Goal: Information Seeking & Learning: Learn about a topic

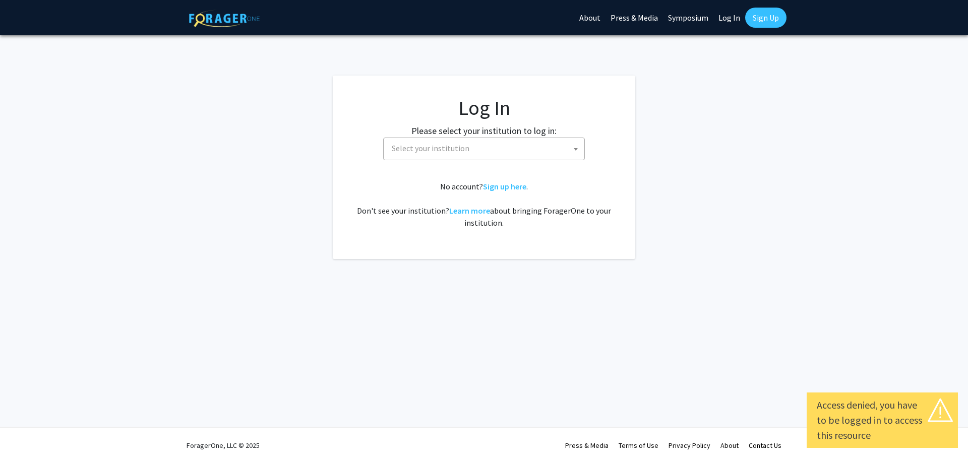
click at [549, 144] on span "Select your institution" at bounding box center [486, 148] width 197 height 21
select select "1"
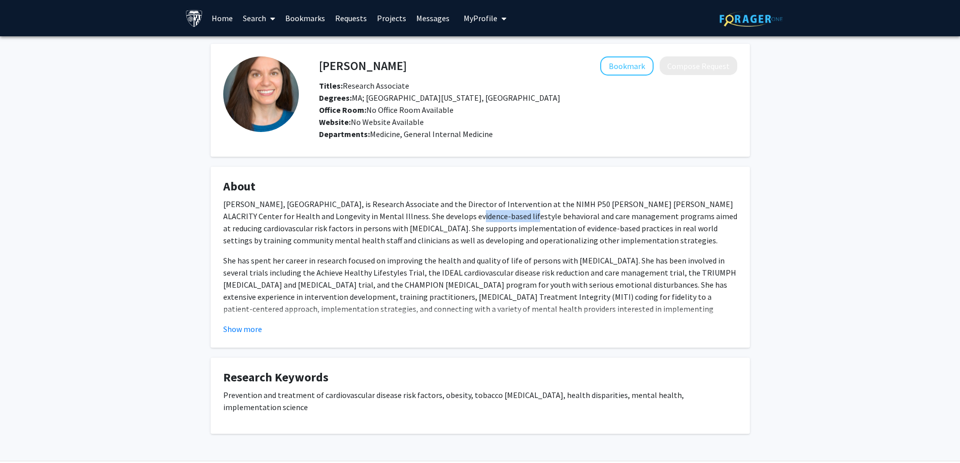
drag, startPoint x: 419, startPoint y: 217, endPoint x: 479, endPoint y: 216, distance: 60.5
click at [476, 216] on p "[PERSON_NAME], [GEOGRAPHIC_DATA], is Research Associate and the Director of Int…" at bounding box center [480, 222] width 514 height 48
click at [486, 216] on p "Stacy Goldsholl, MA, is Research Associate and the Director of Intervention at …" at bounding box center [480, 222] width 514 height 48
click at [252, 333] on button "Show more" at bounding box center [242, 329] width 39 height 12
